Goal: Information Seeking & Learning: Check status

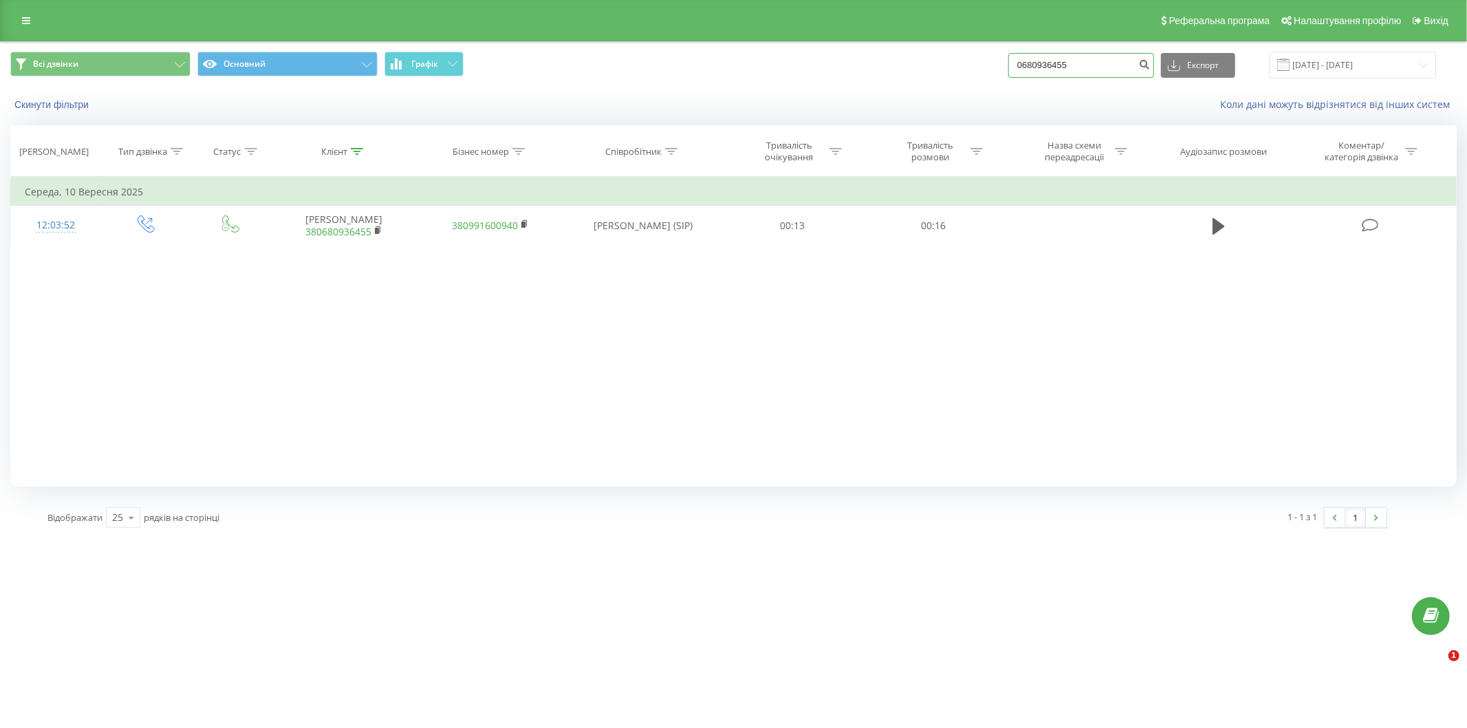
click at [1097, 72] on input "0680936455" at bounding box center [1082, 65] width 146 height 25
drag, startPoint x: 1080, startPoint y: 69, endPoint x: 969, endPoint y: 72, distance: 111.5
click at [969, 72] on div "Всі дзвінки Основний Графік 0680936455 Експорт .csv .xls .xlsx [DATE] - [DATE]" at bounding box center [733, 65] width 1447 height 27
paste input "952141346"
type input "0952141346"
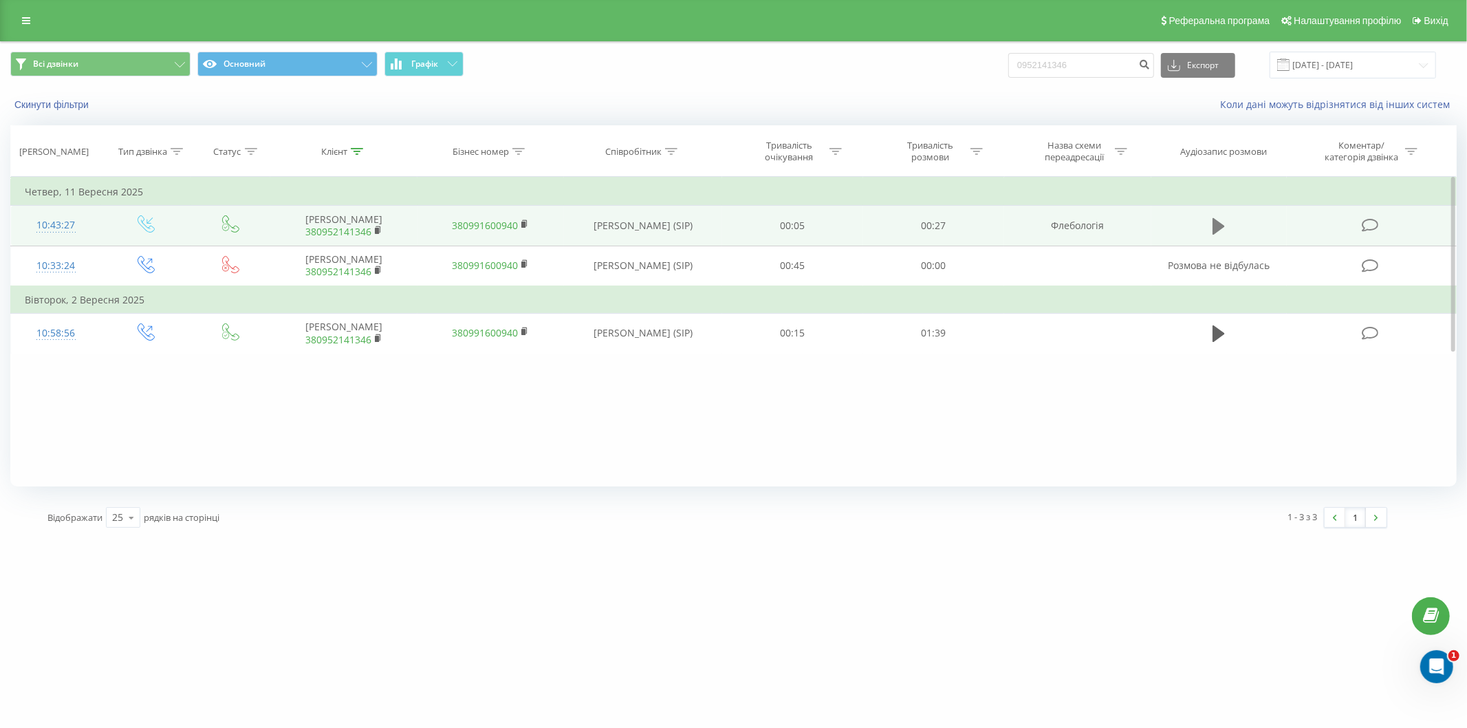
click at [1218, 226] on icon at bounding box center [1219, 226] width 12 height 17
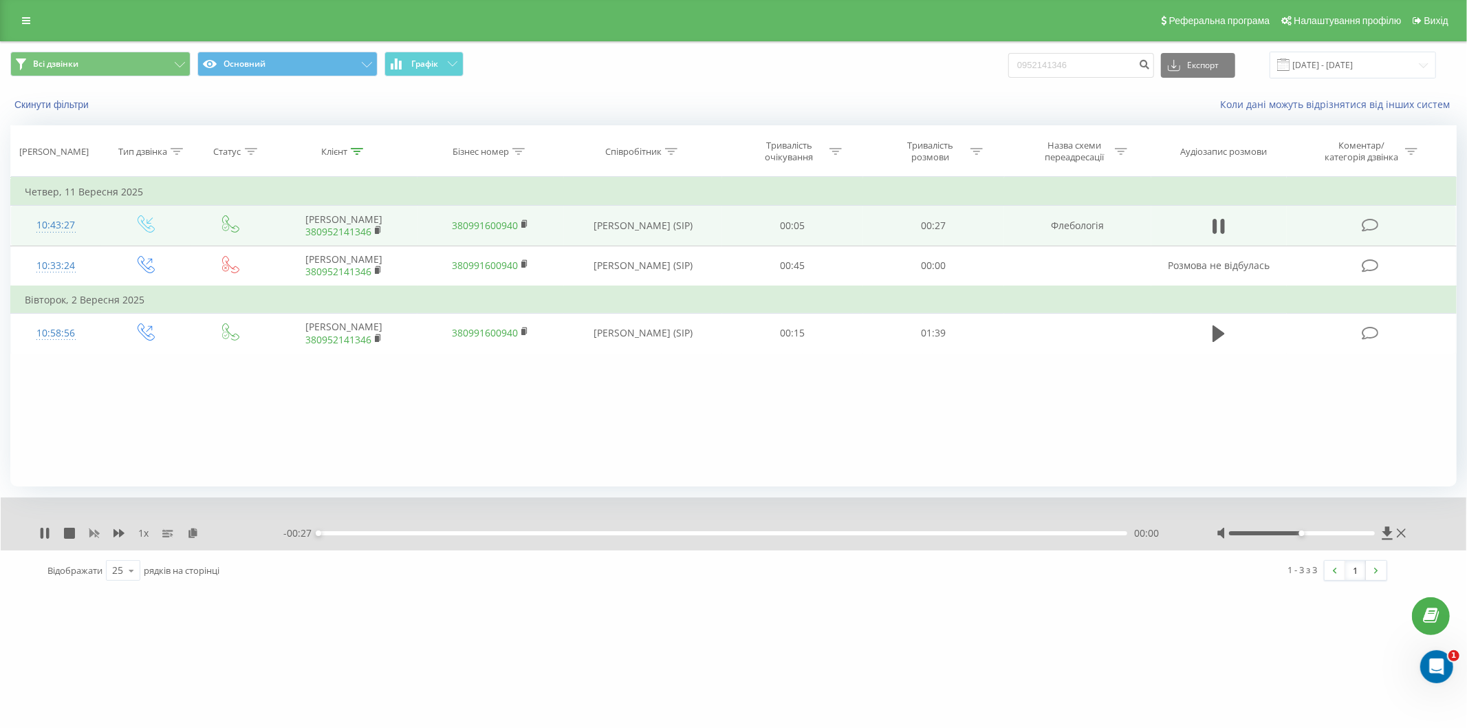
click at [94, 533] on rect at bounding box center [95, 533] width 6 height 6
click at [103, 535] on div "1 x" at bounding box center [161, 533] width 244 height 14
click at [114, 534] on icon at bounding box center [119, 533] width 11 height 11
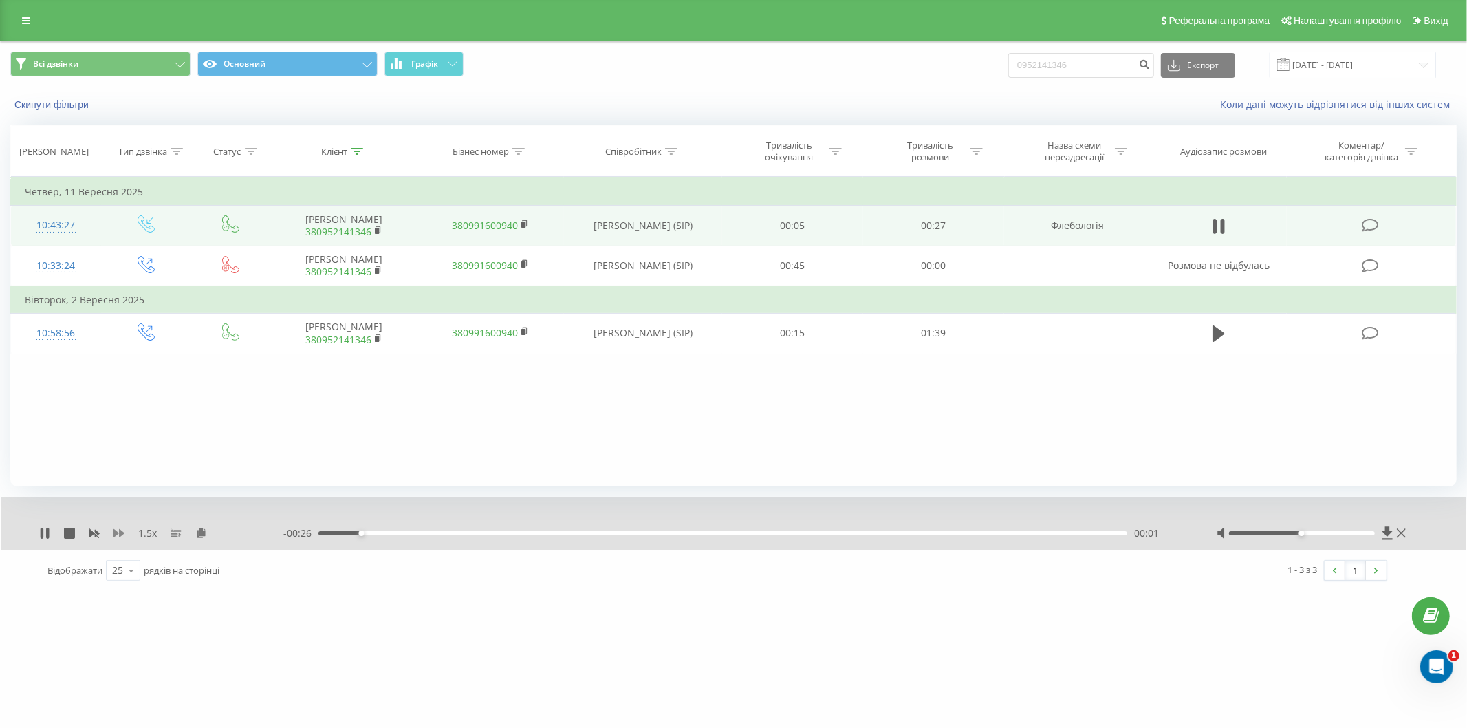
click at [114, 534] on icon at bounding box center [119, 533] width 11 height 11
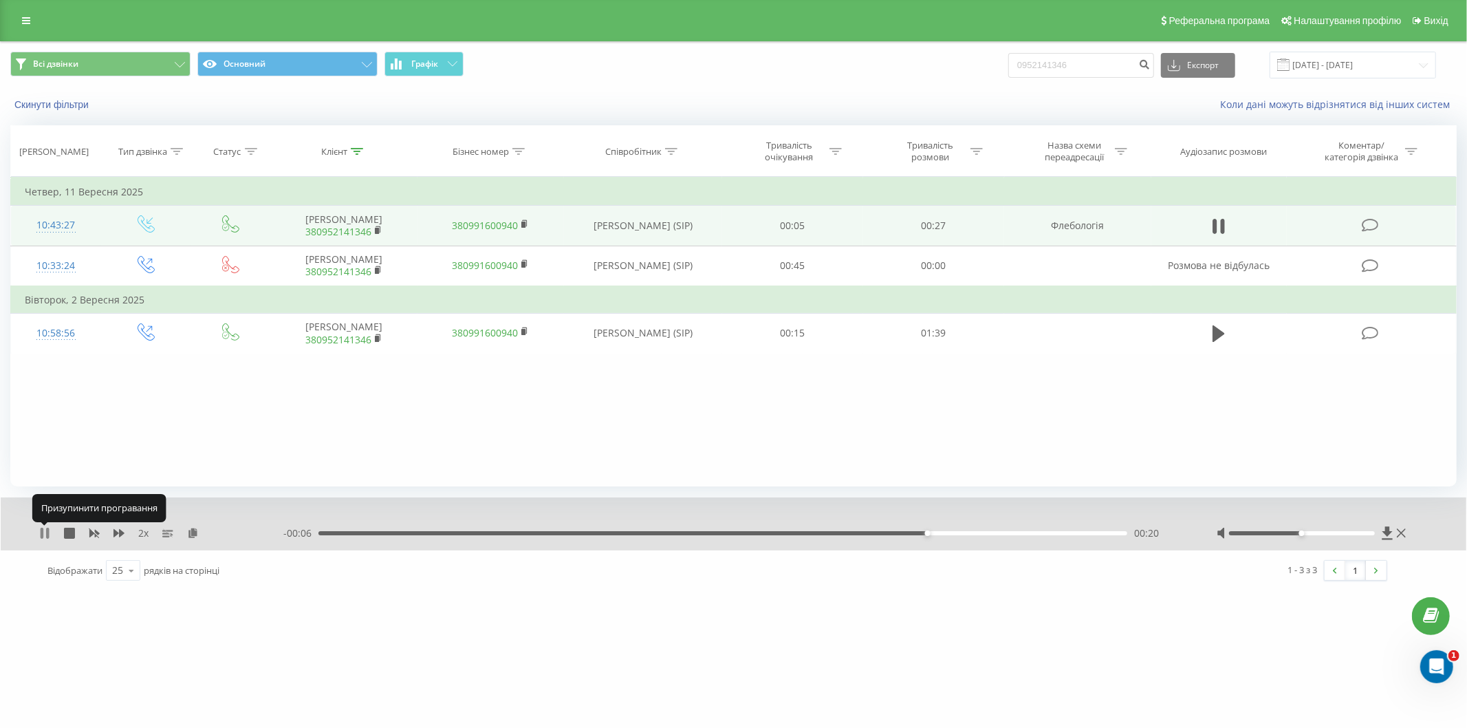
click at [44, 533] on icon at bounding box center [44, 533] width 11 height 11
